Goal: Information Seeking & Learning: Learn about a topic

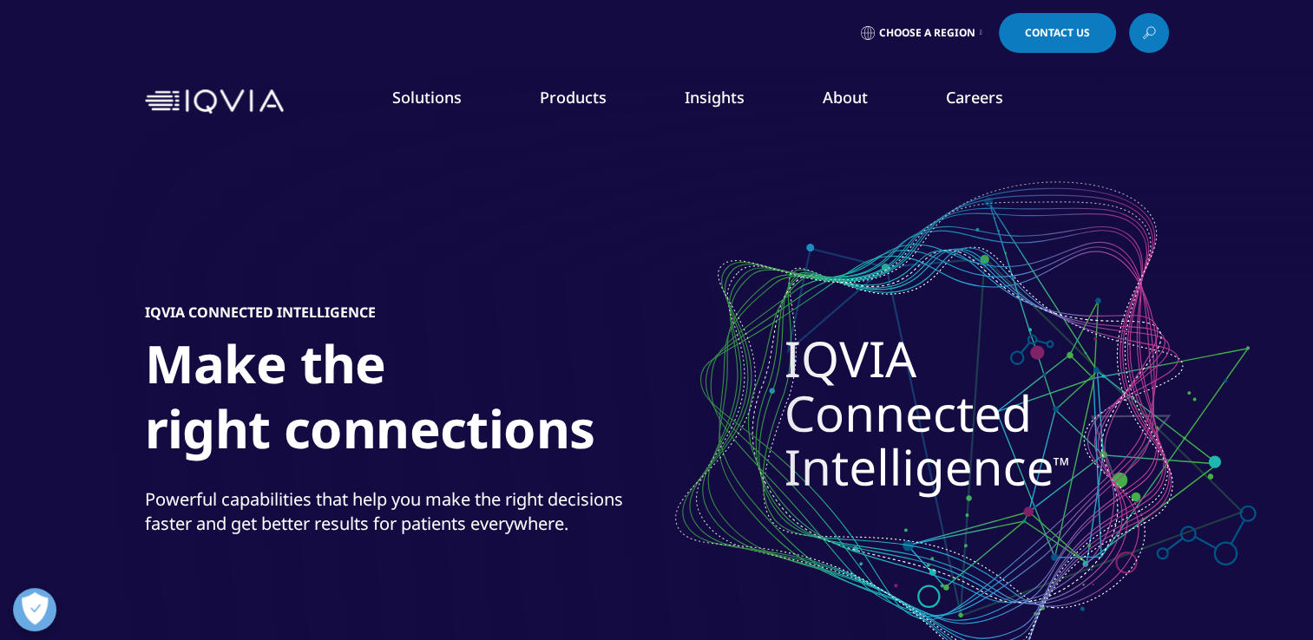
click at [741, 296] on link "Regulatory Compliance" at bounding box center [831, 302] width 305 height 19
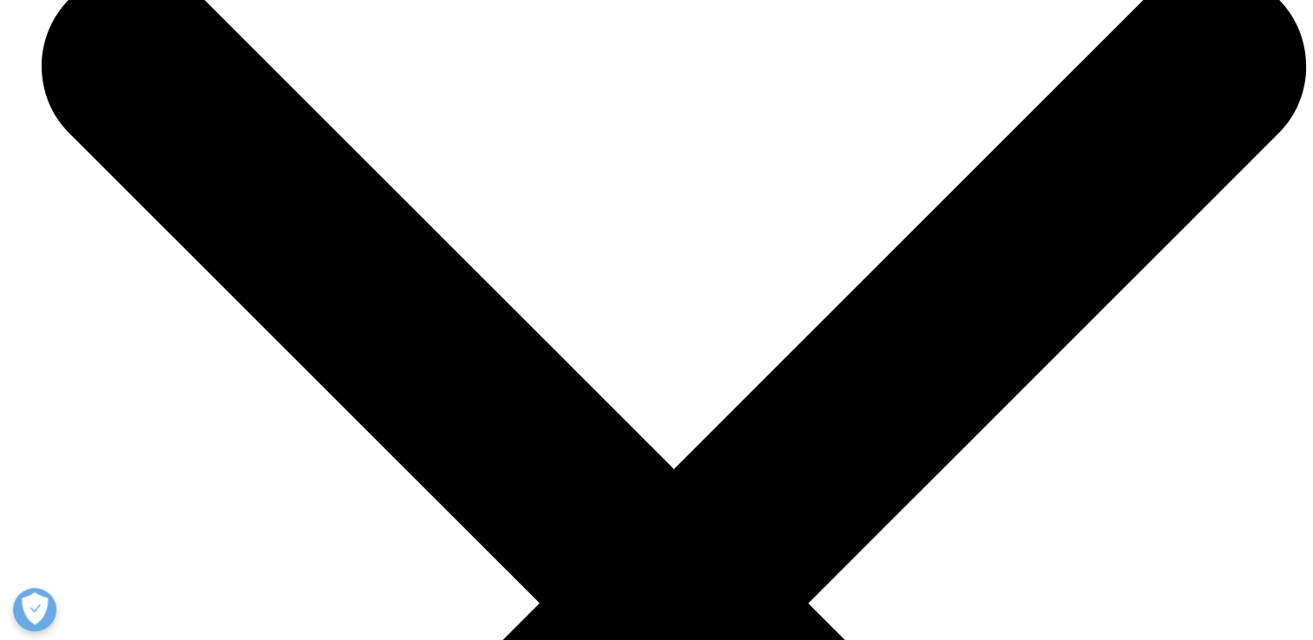
scroll to position [5763, 0]
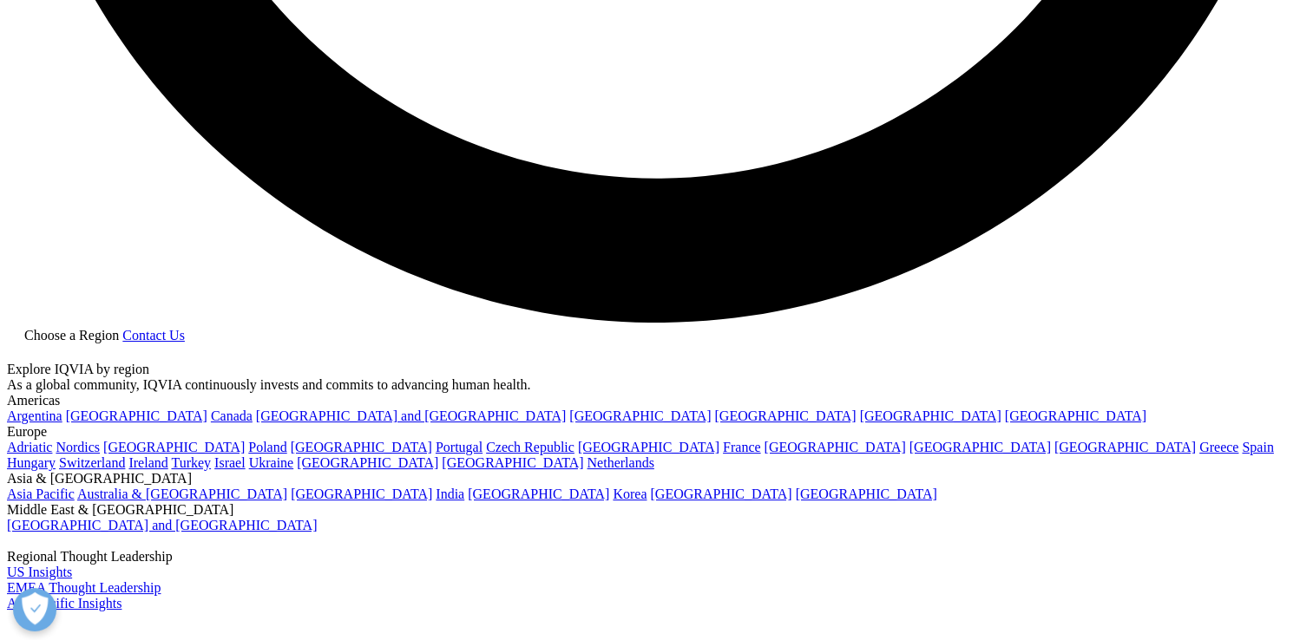
scroll to position [3645, 0]
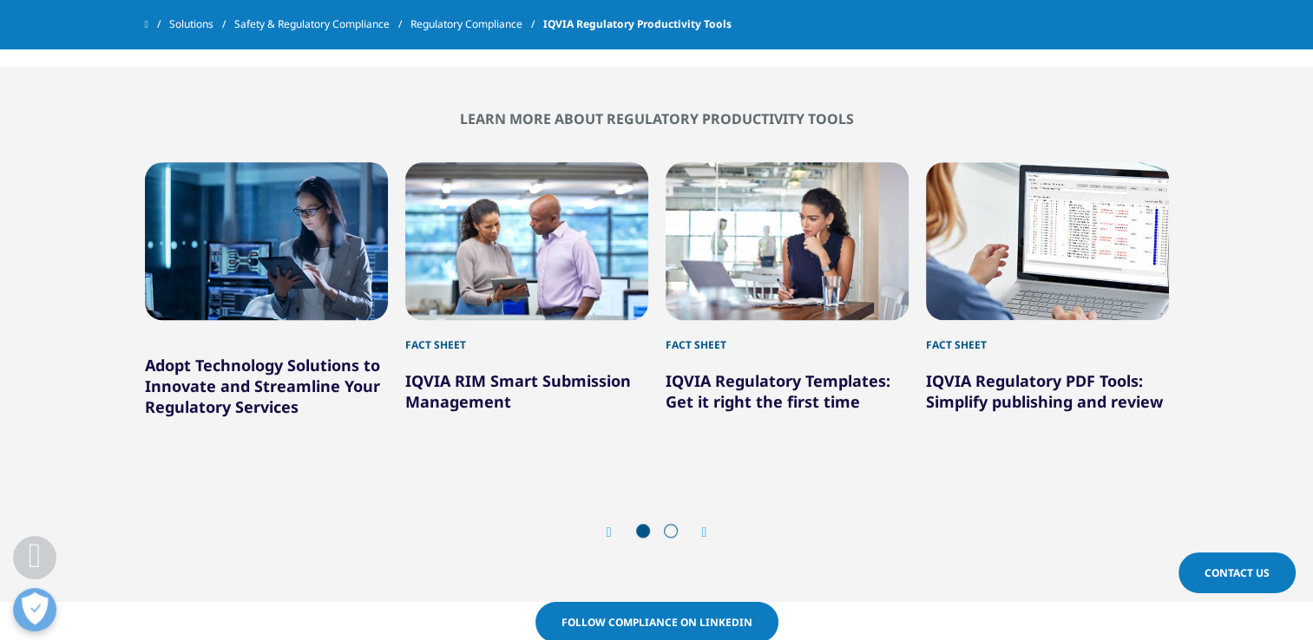
scroll to position [1736, 0]
